Goal: Obtain resource: Download file/media

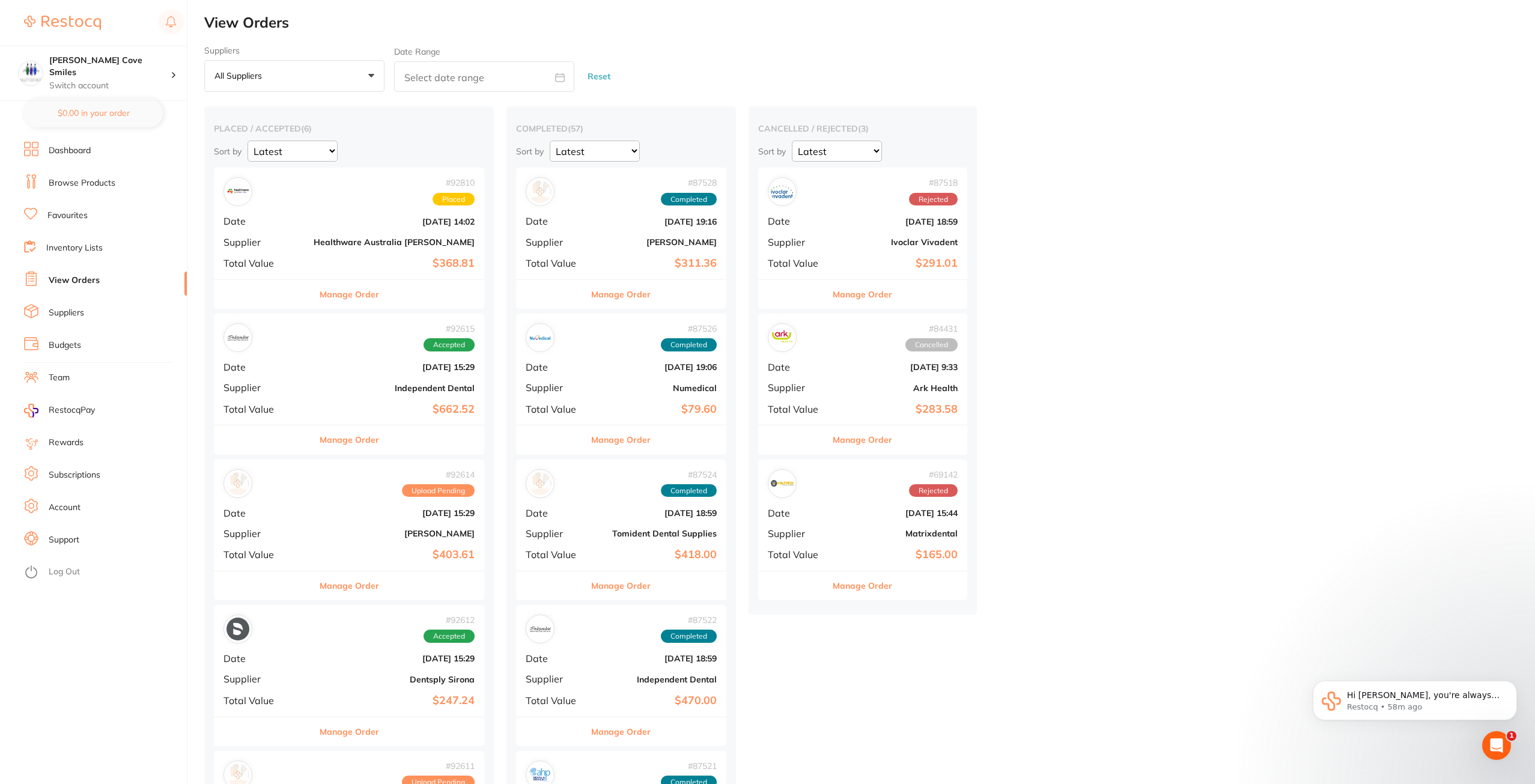
scroll to position [300, 0]
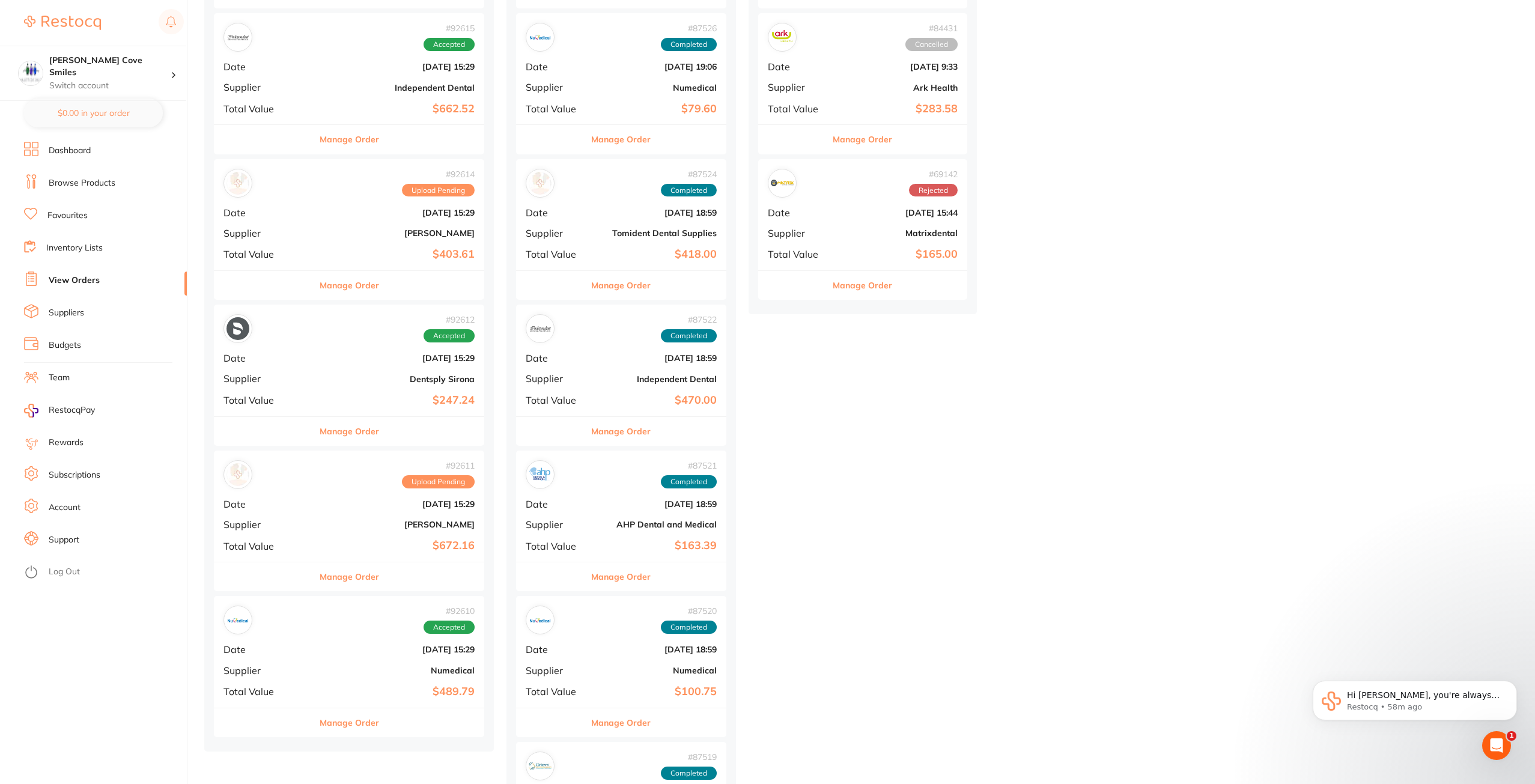
click at [333, 241] on div "# 92614 Upload Pending Date [DATE] 15:29 Supplier [PERSON_NAME] Total Value $40…" at bounding box center [349, 215] width 270 height 111
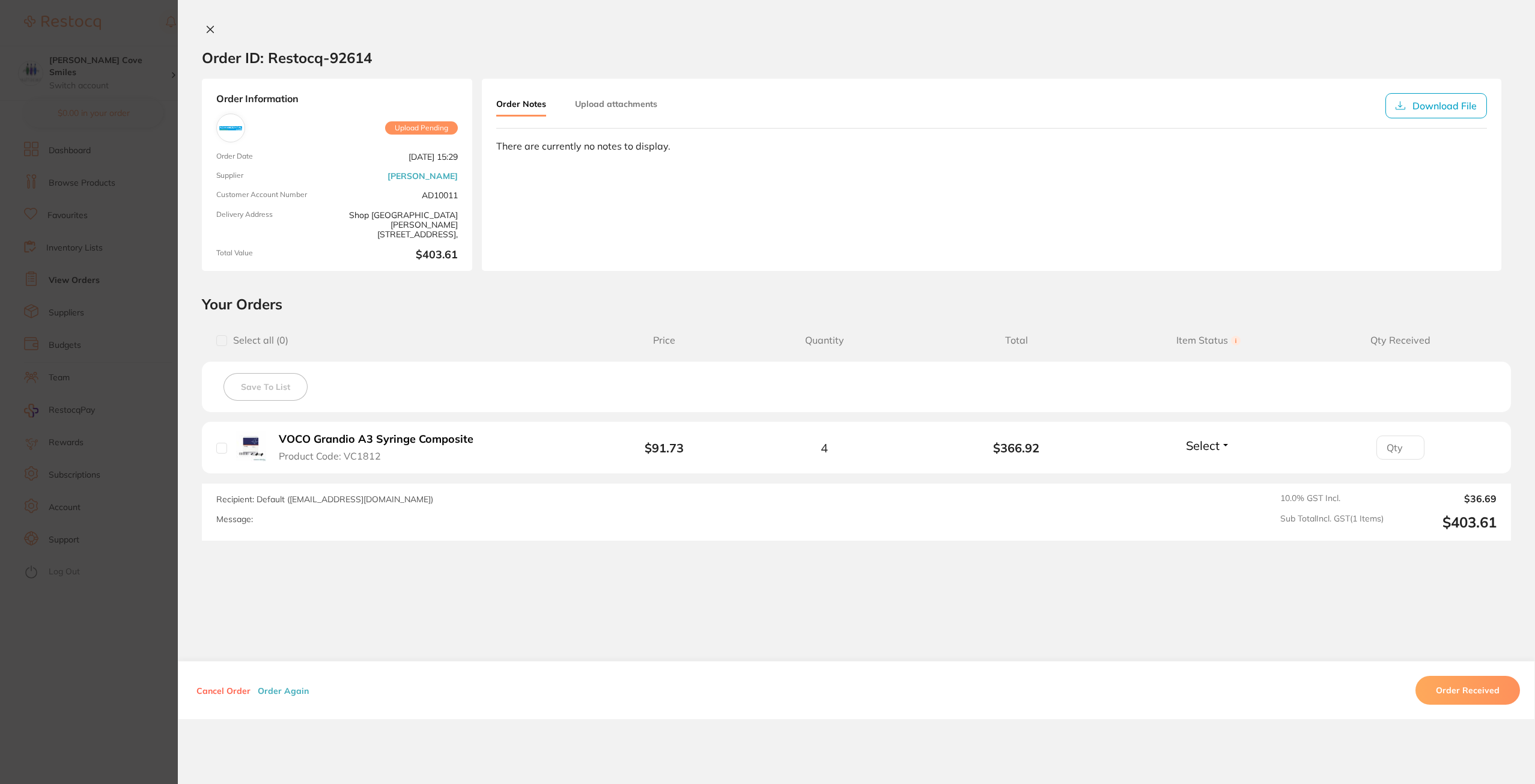
scroll to position [180, 0]
click at [1420, 105] on button "Download File" at bounding box center [1436, 106] width 101 height 25
click at [207, 31] on icon at bounding box center [210, 29] width 10 height 10
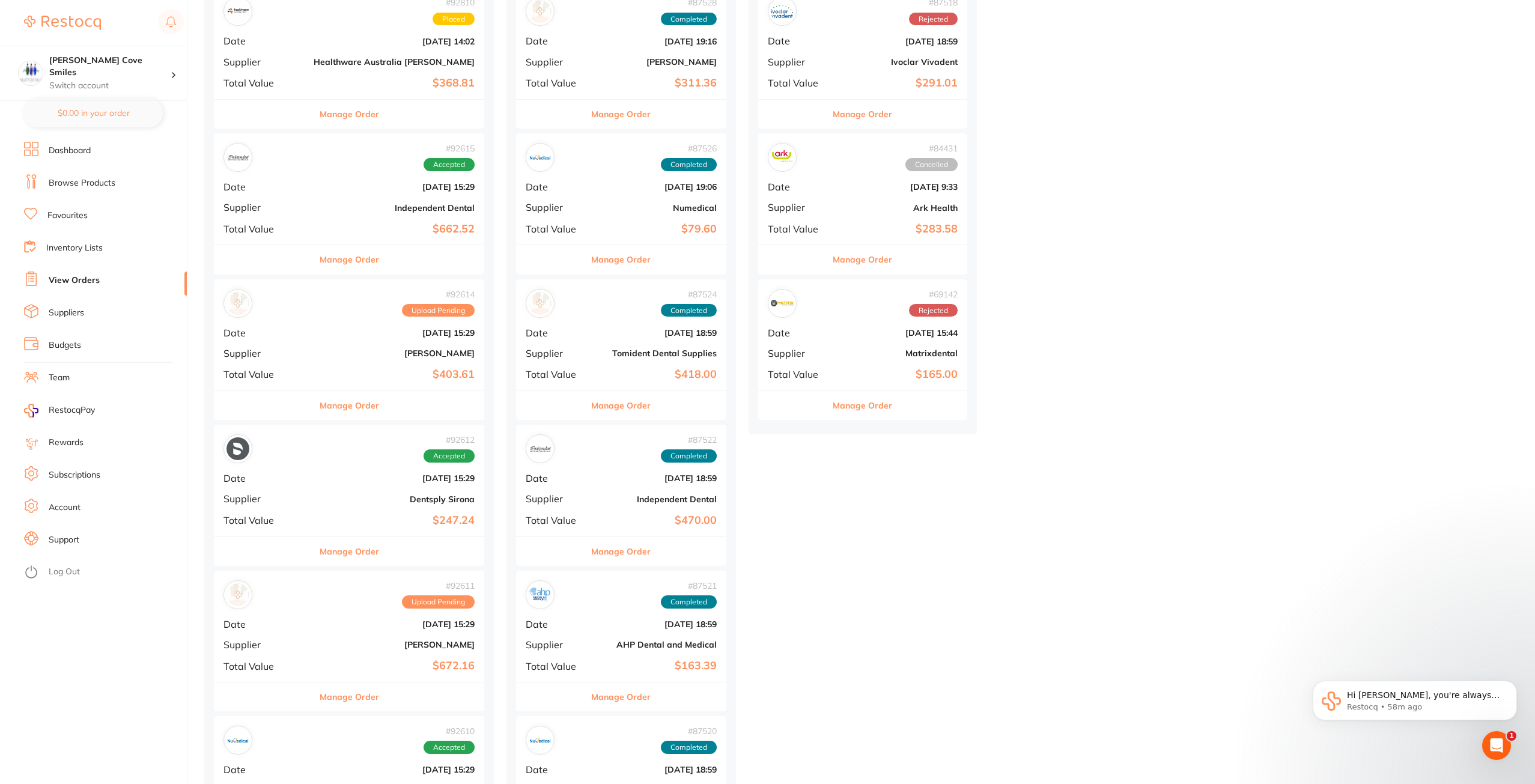
click at [306, 612] on div "# 92611 Upload Pending Date [DATE] 15:29 Supplier [PERSON_NAME] Total Value $67…" at bounding box center [349, 626] width 270 height 111
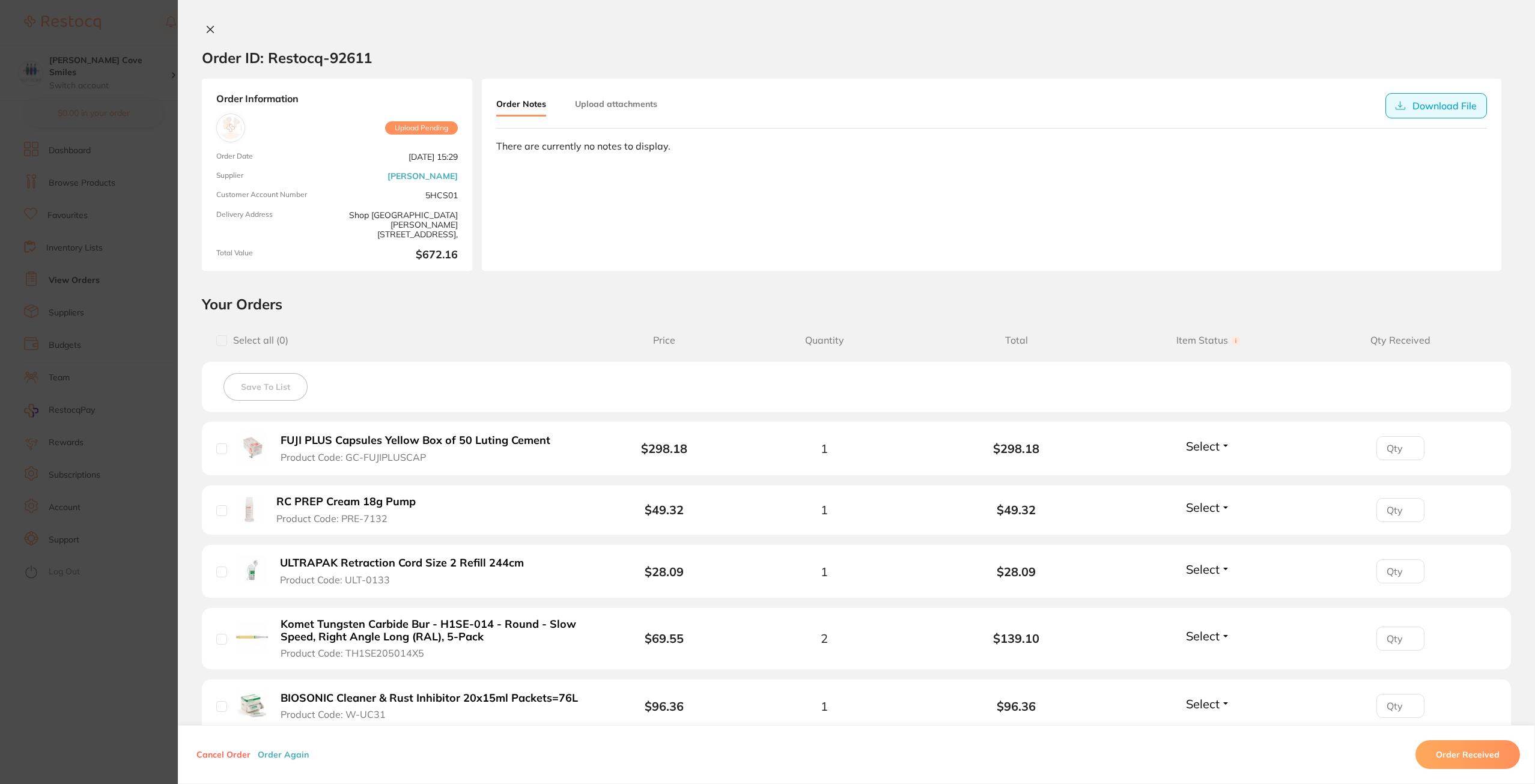
click at [1432, 106] on button "Download File" at bounding box center [1436, 106] width 101 height 25
click at [1396, 103] on icon at bounding box center [1400, 105] width 10 height 10
click at [1416, 105] on button "Download File" at bounding box center [1436, 106] width 101 height 25
click at [210, 24] on button at bounding box center [210, 30] width 17 height 13
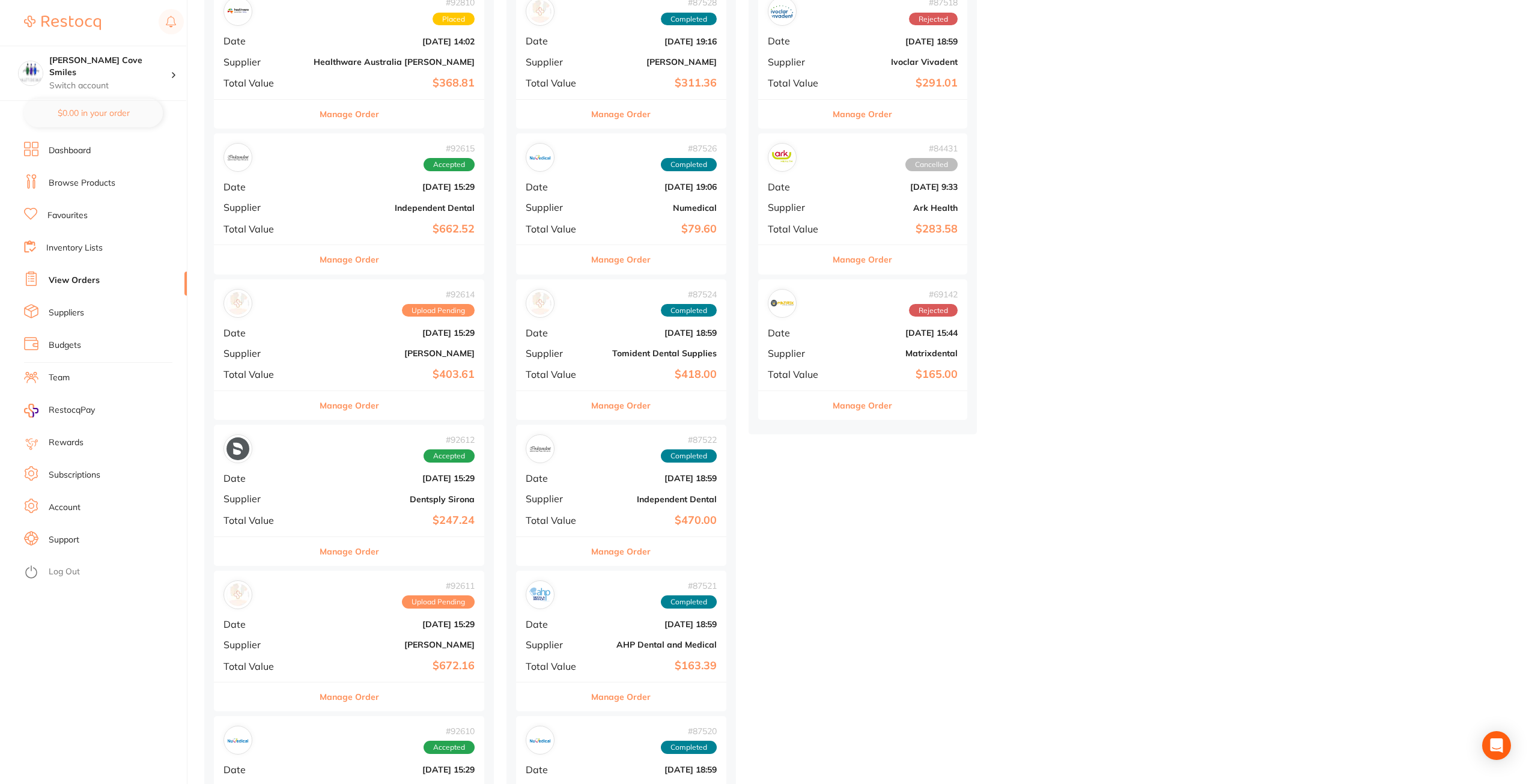
click at [315, 335] on b "[DATE] 15:29" at bounding box center [394, 333] width 161 height 10
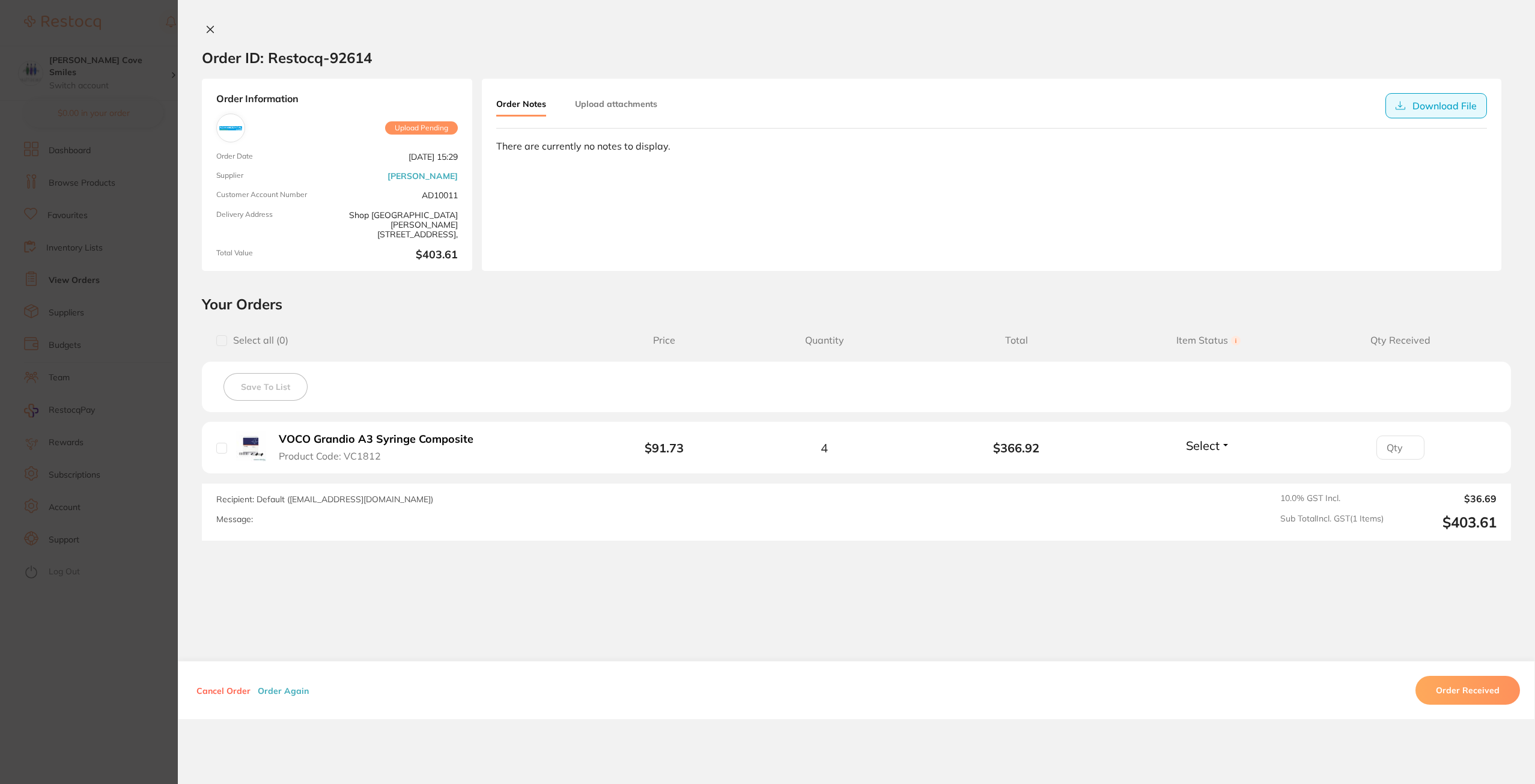
click at [1436, 109] on button "Download File" at bounding box center [1436, 106] width 101 height 25
click at [207, 28] on icon at bounding box center [211, 30] width 7 height 7
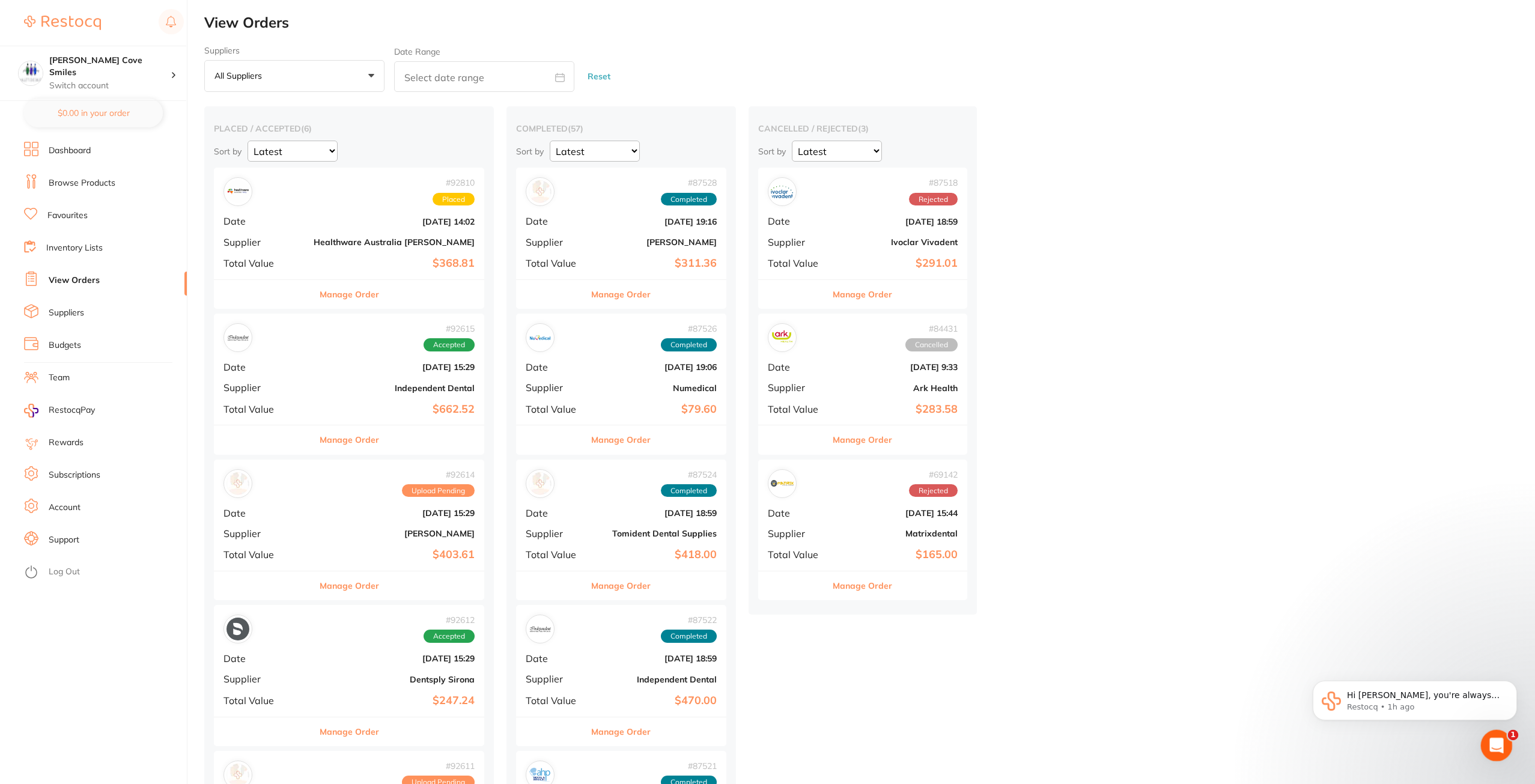
click at [1489, 736] on div "Open Intercom Messenger" at bounding box center [1495, 744] width 40 height 40
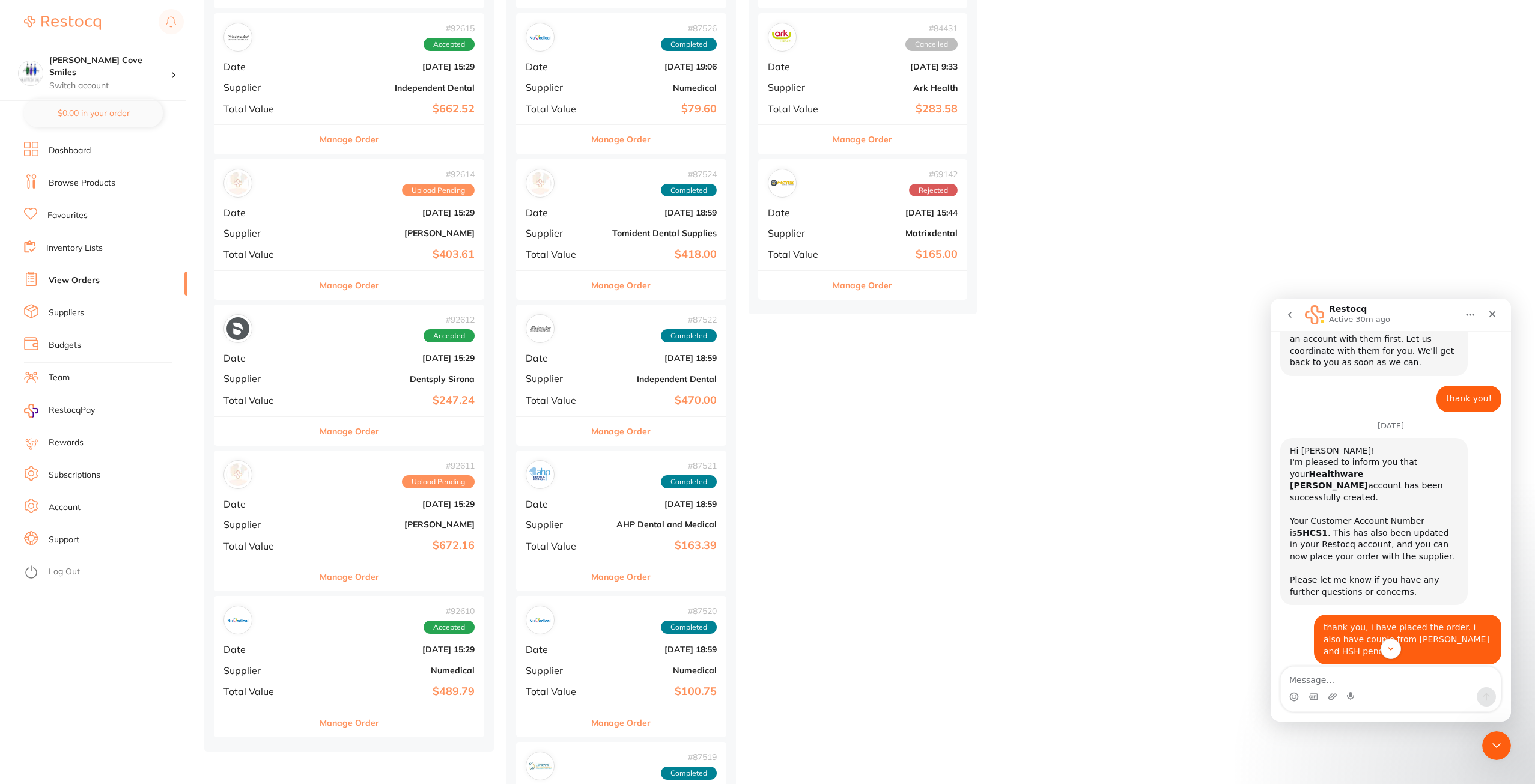
scroll to position [616, 0]
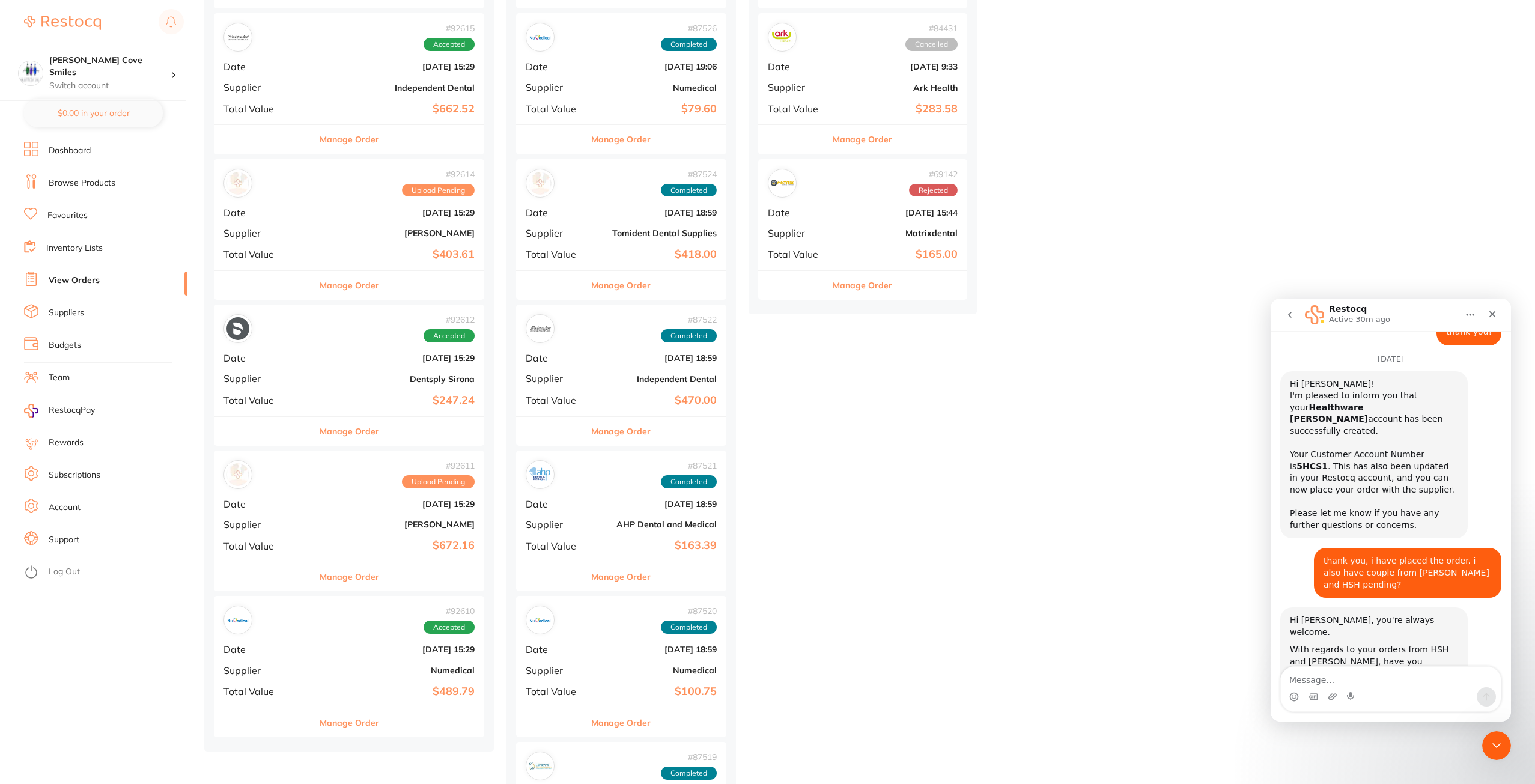
click at [1370, 675] on textarea "Message…" at bounding box center [1391, 677] width 220 height 21
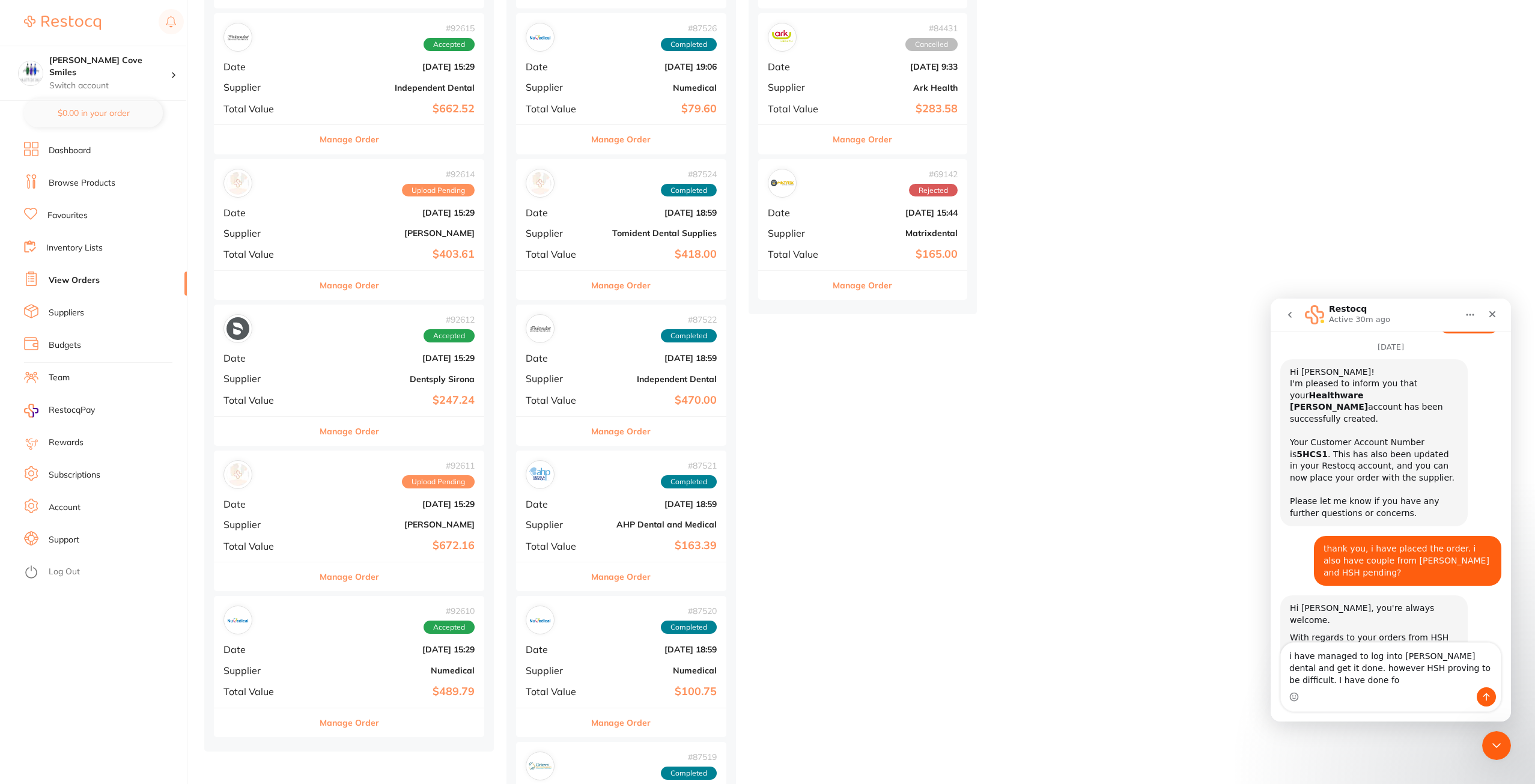
scroll to position [640, 0]
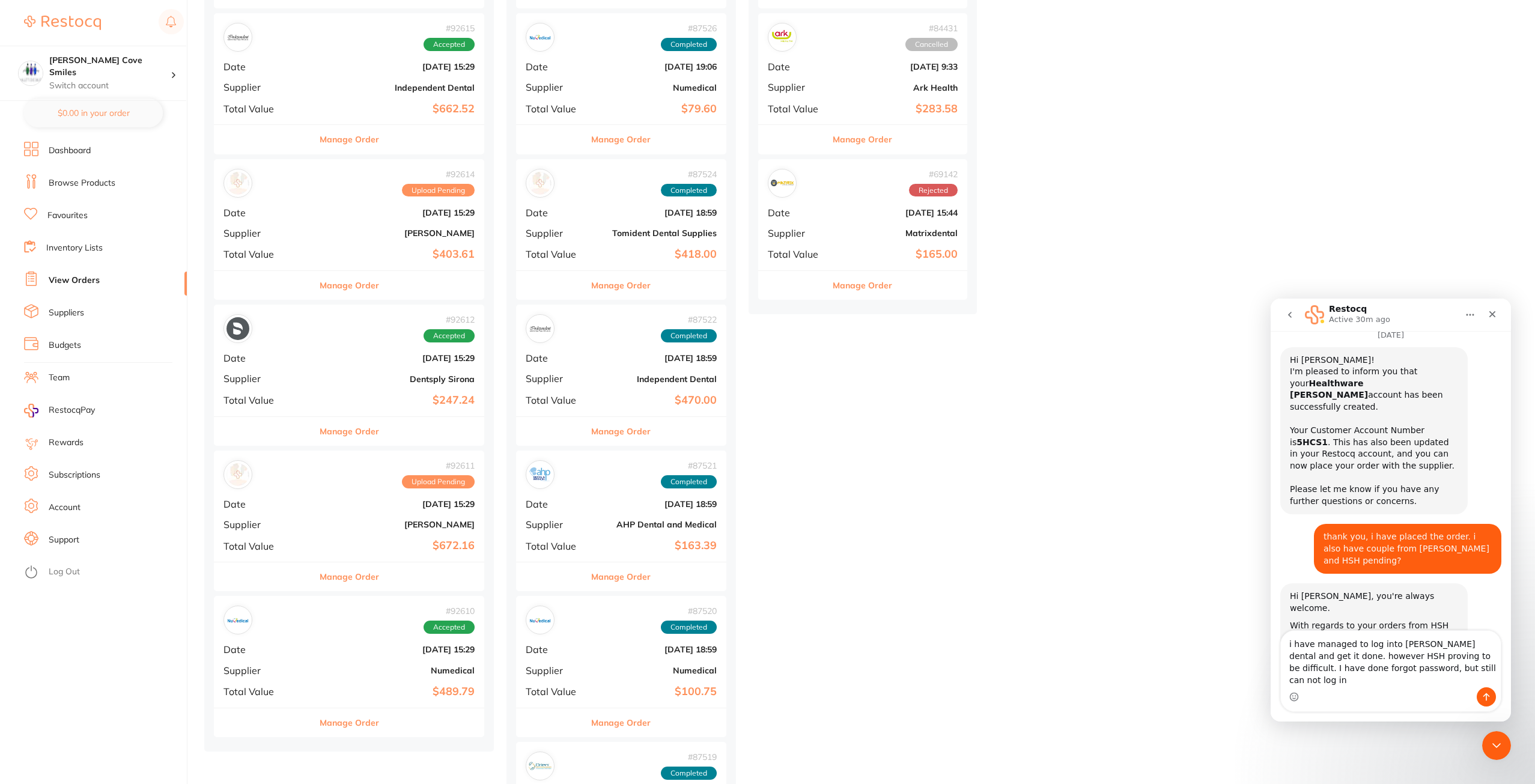
type textarea "i have managed to log into [PERSON_NAME] dental and get it done. however HSH pr…"
click at [1483, 691] on button "Send a message…" at bounding box center [1486, 697] width 19 height 19
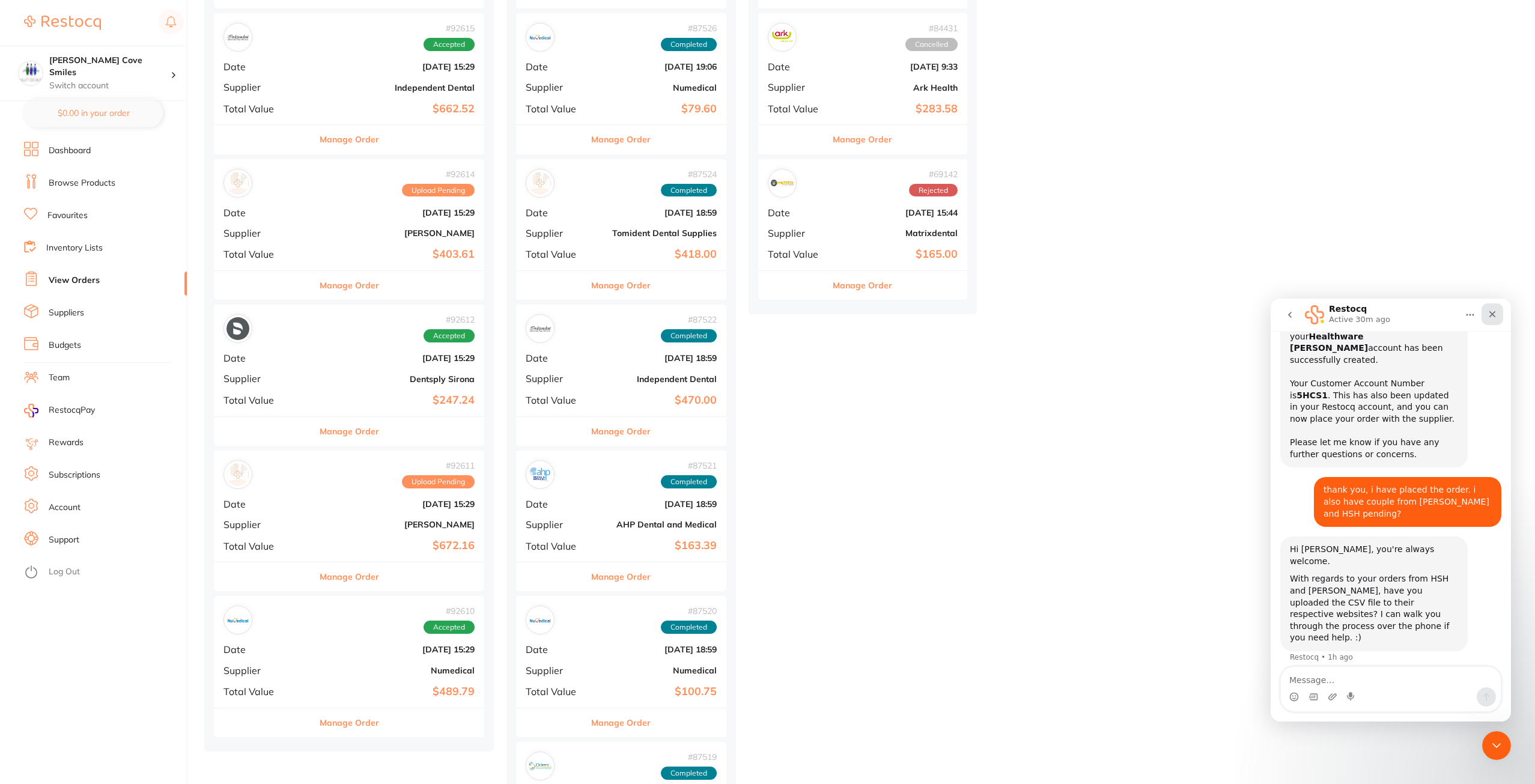
click at [1500, 312] on div "Close" at bounding box center [1492, 314] width 22 height 22
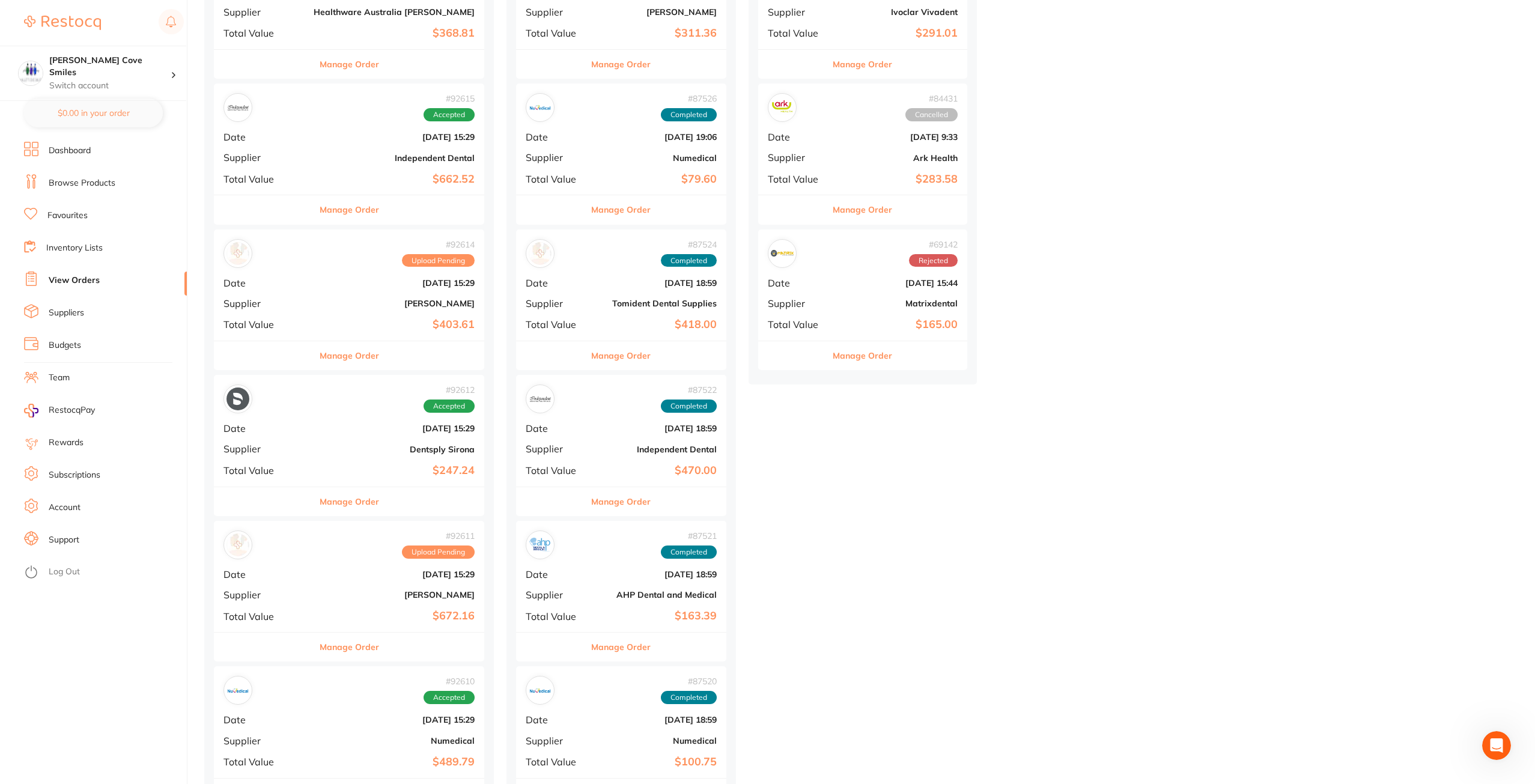
scroll to position [241, 0]
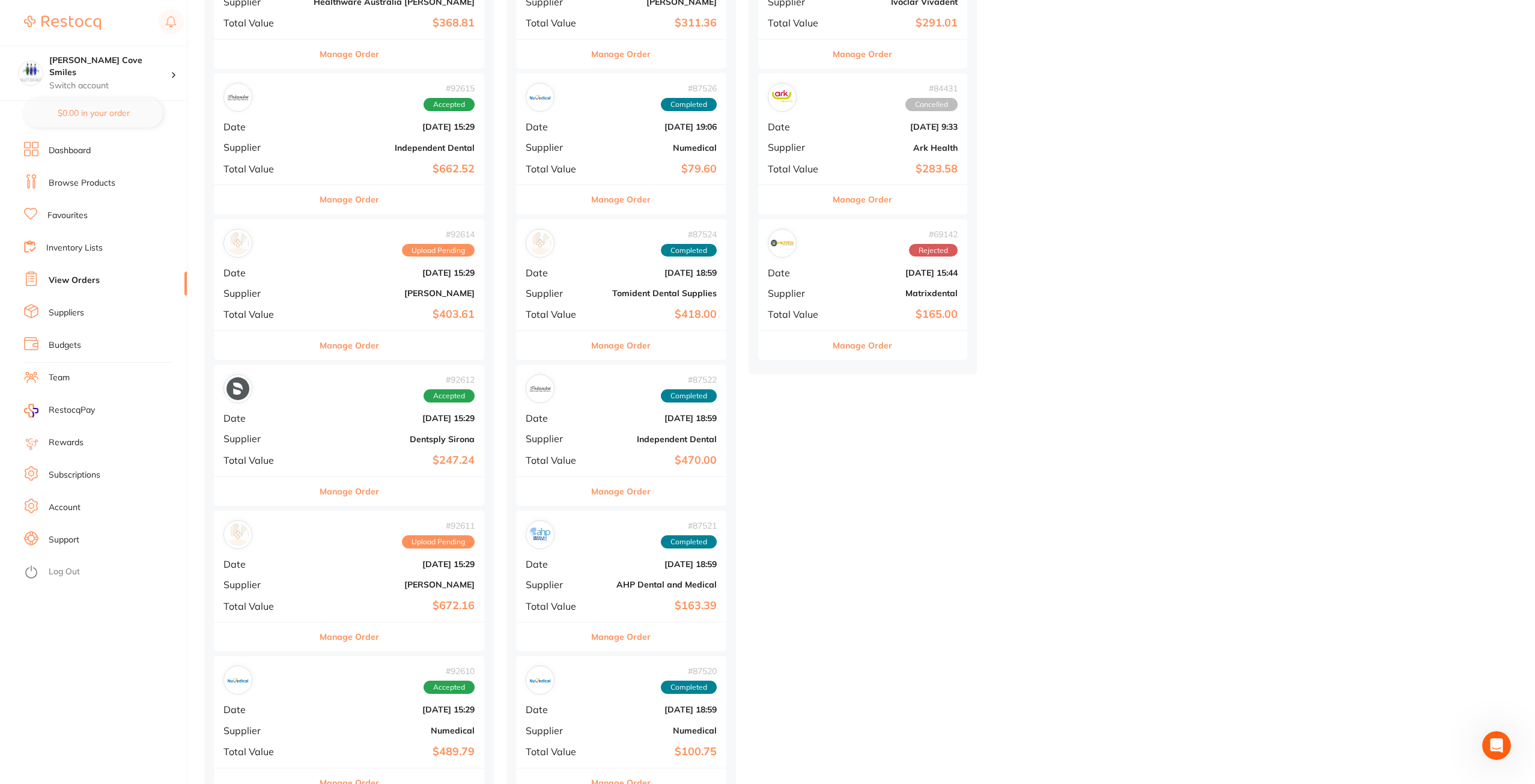
click at [66, 154] on link "Dashboard" at bounding box center [69, 150] width 42 height 12
